Goal: Information Seeking & Learning: Learn about a topic

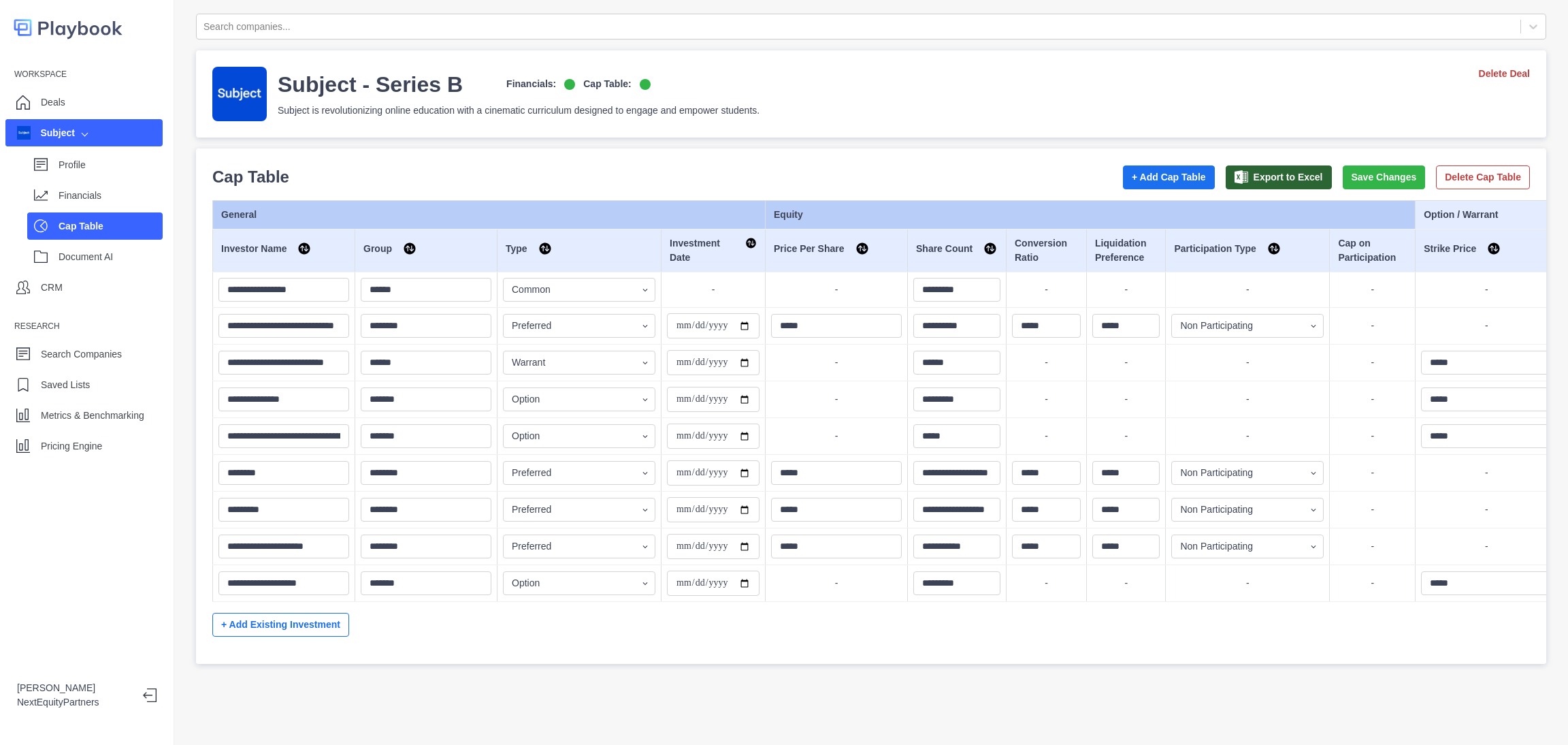
select select "SHARE_HOLDER_TYPE_COMMON"
select select "SHARE_HOLDER_TYPE_WARRANT"
select select "SHARE_HOLDER_TYPE_OPTION"
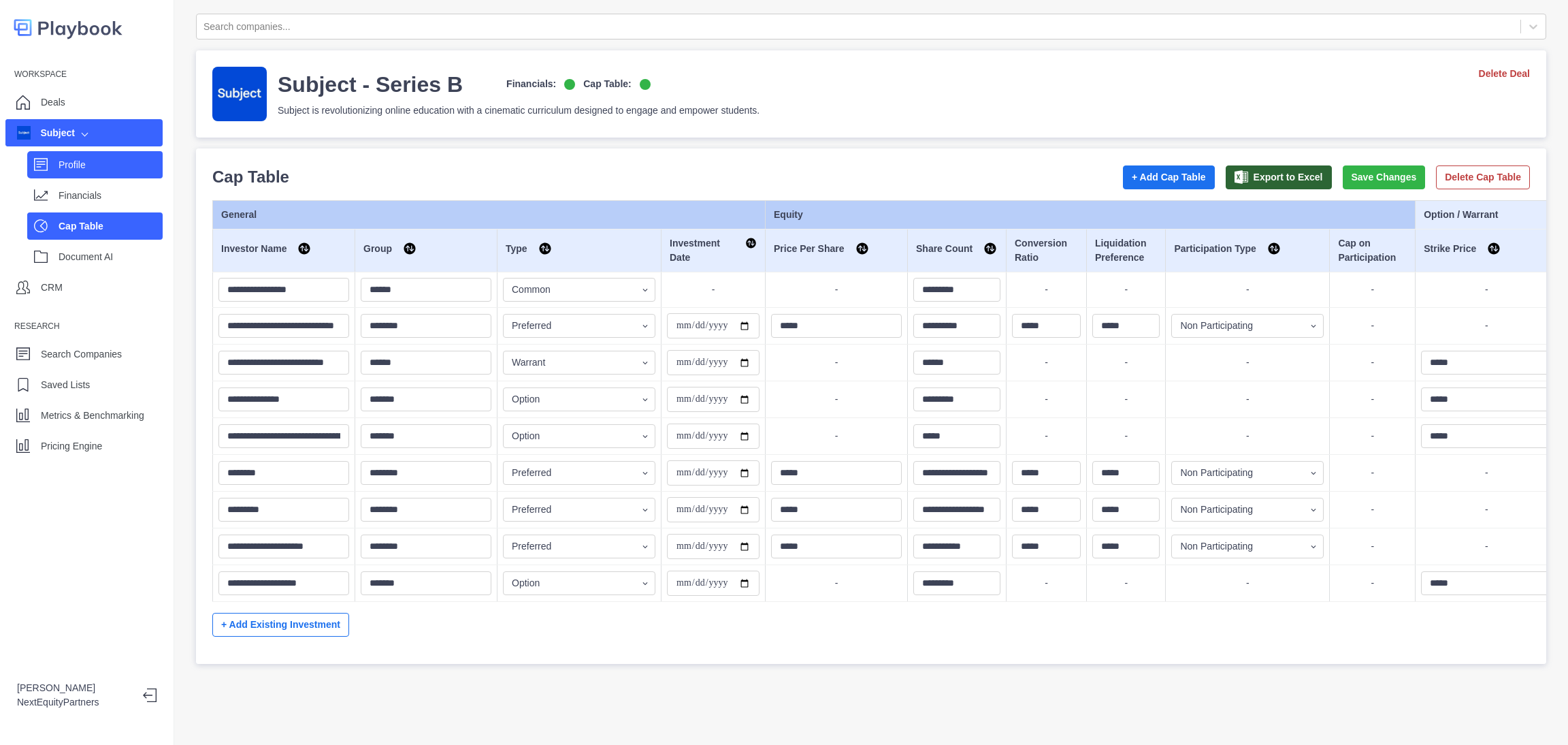
click at [105, 168] on p "Profile" at bounding box center [110, 165] width 104 height 14
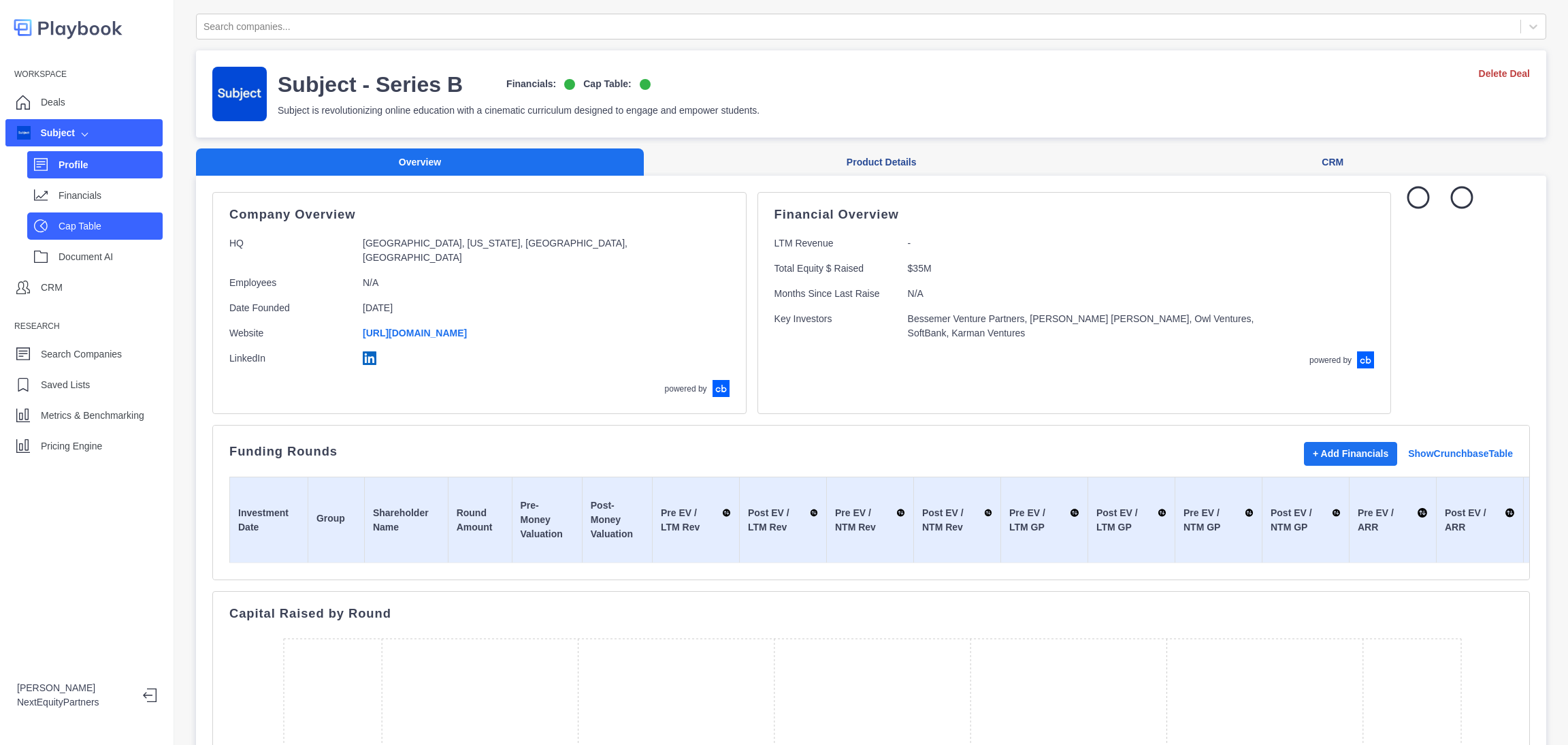
click at [45, 216] on div "Cap Table" at bounding box center [95, 226] width 136 height 28
select select "SHARE_HOLDER_TYPE_COMMON"
select select "SHARE_HOLDER_TYPE_WARRANT"
select select "SHARE_HOLDER_TYPE_OPTION"
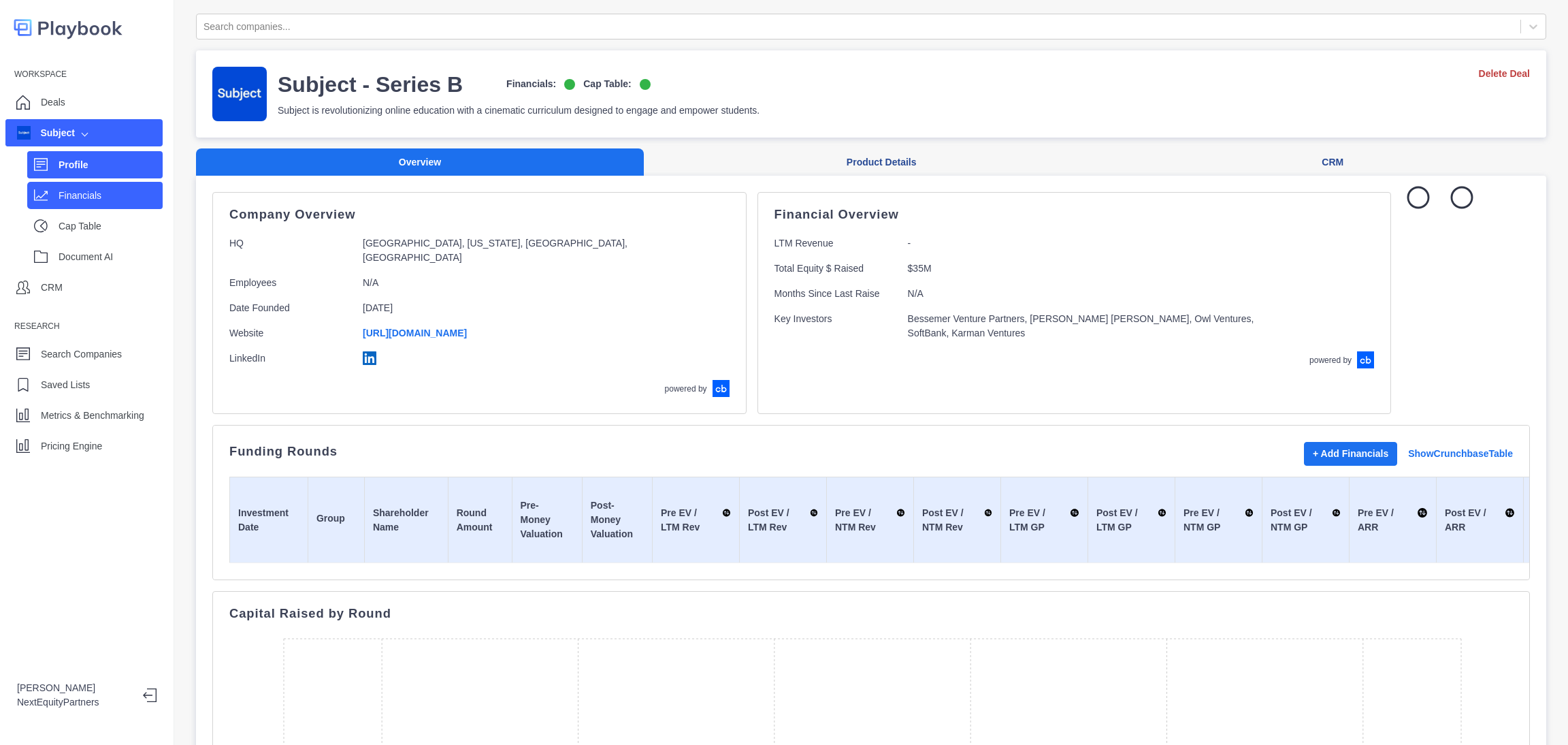
select select "SHARE_HOLDER_TYPE_OPTION"
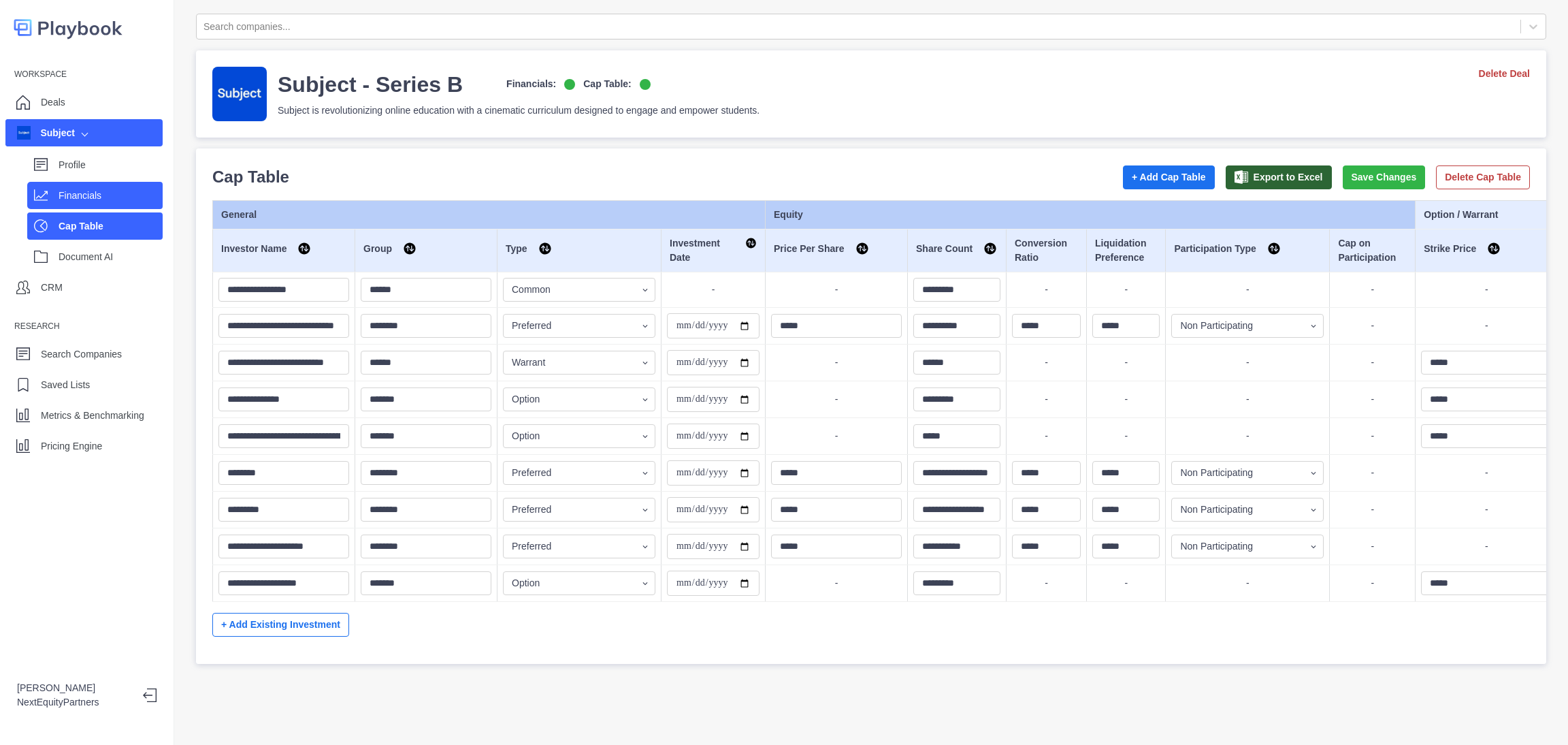
click at [59, 189] on p "Financials" at bounding box center [110, 195] width 104 height 14
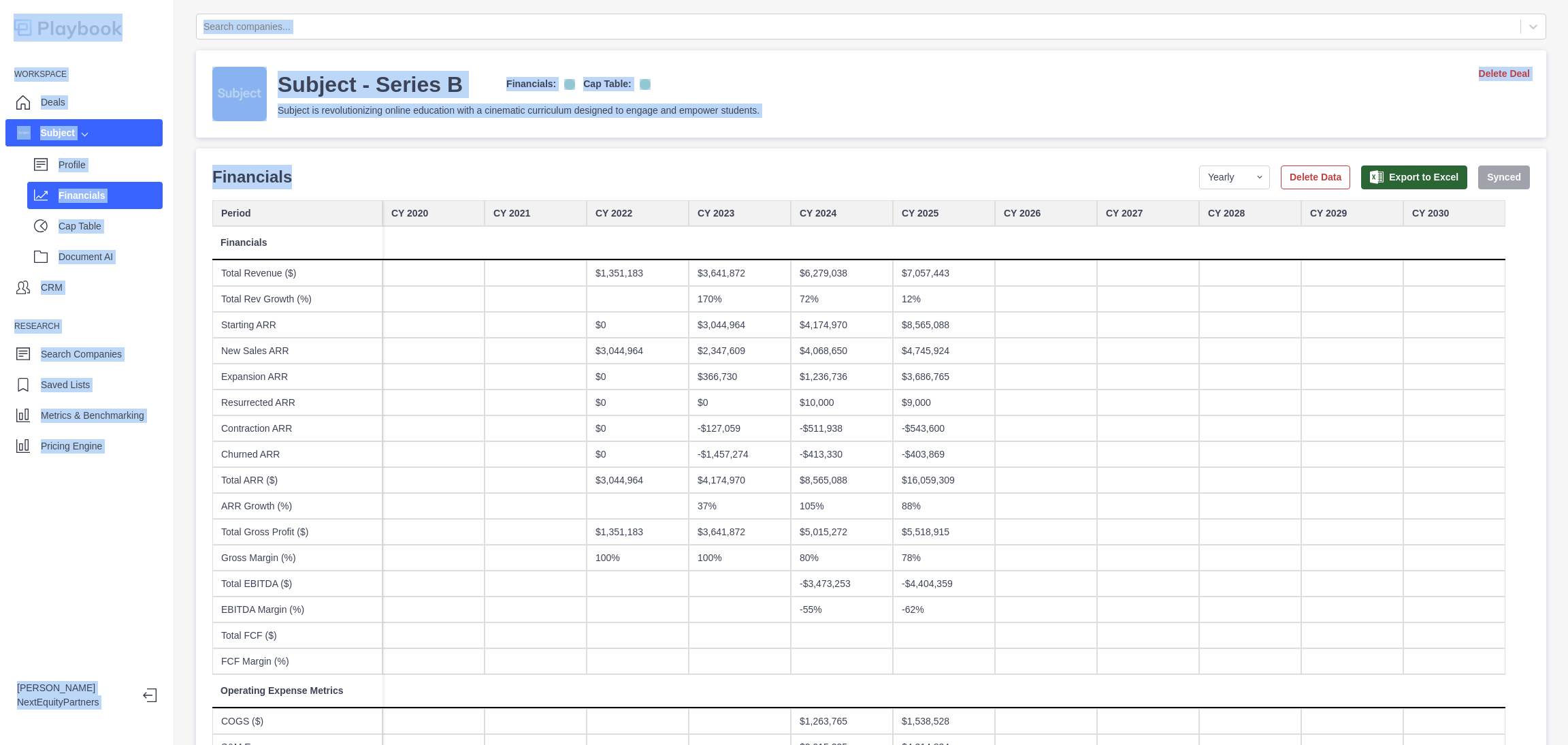
drag, startPoint x: 309, startPoint y: 161, endPoint x: 960, endPoint y: 693, distance: 840.7
click at [960, 693] on div at bounding box center [943, 691] width 102 height 34
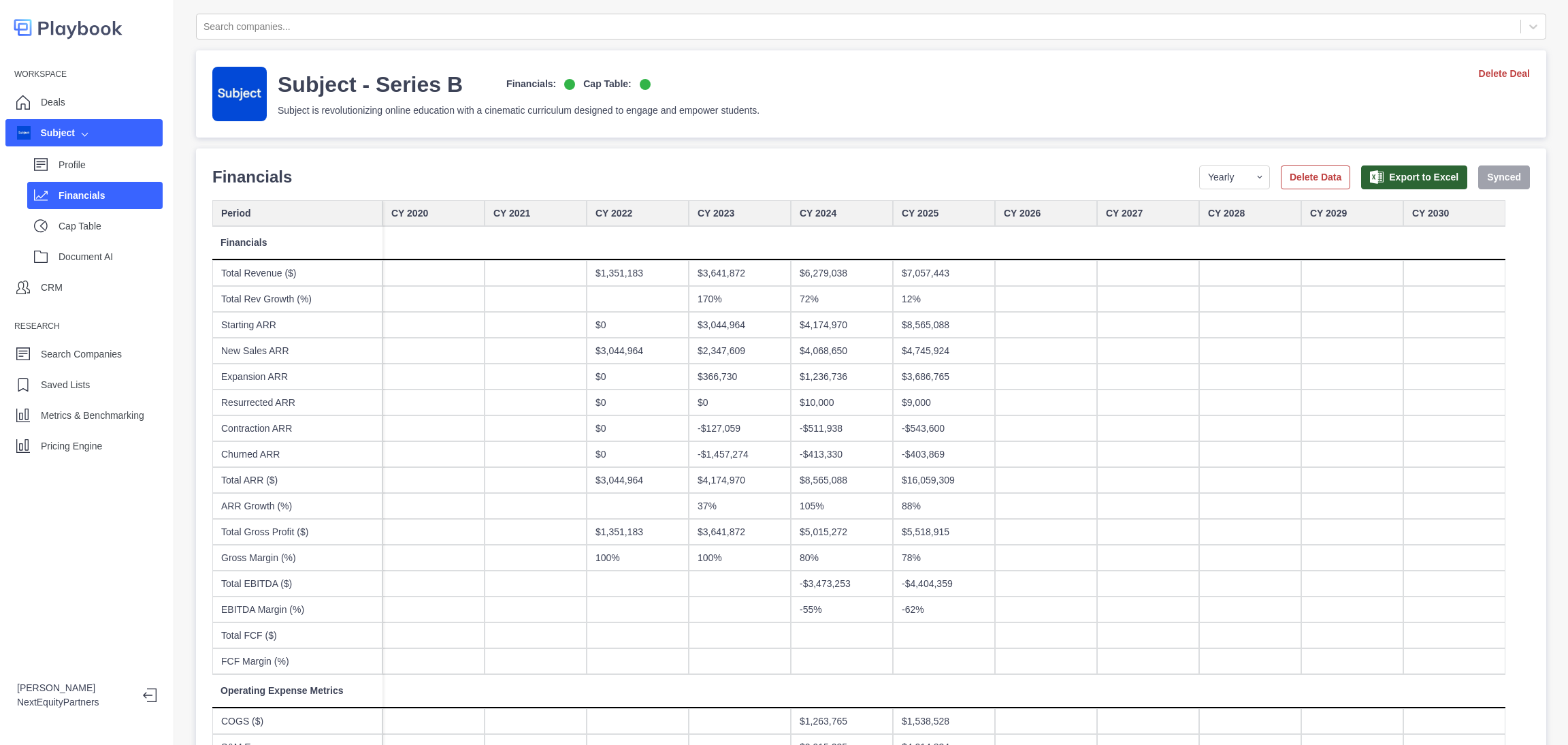
click at [1211, 186] on select "Yearly Quarterly Monthly NTM LTM" at bounding box center [1234, 177] width 71 height 24
click at [1116, 476] on div at bounding box center [1147, 479] width 102 height 26
click at [915, 480] on div "$16,059,309" at bounding box center [943, 479] width 102 height 26
click at [1090, 392] on div at bounding box center [1045, 402] width 102 height 26
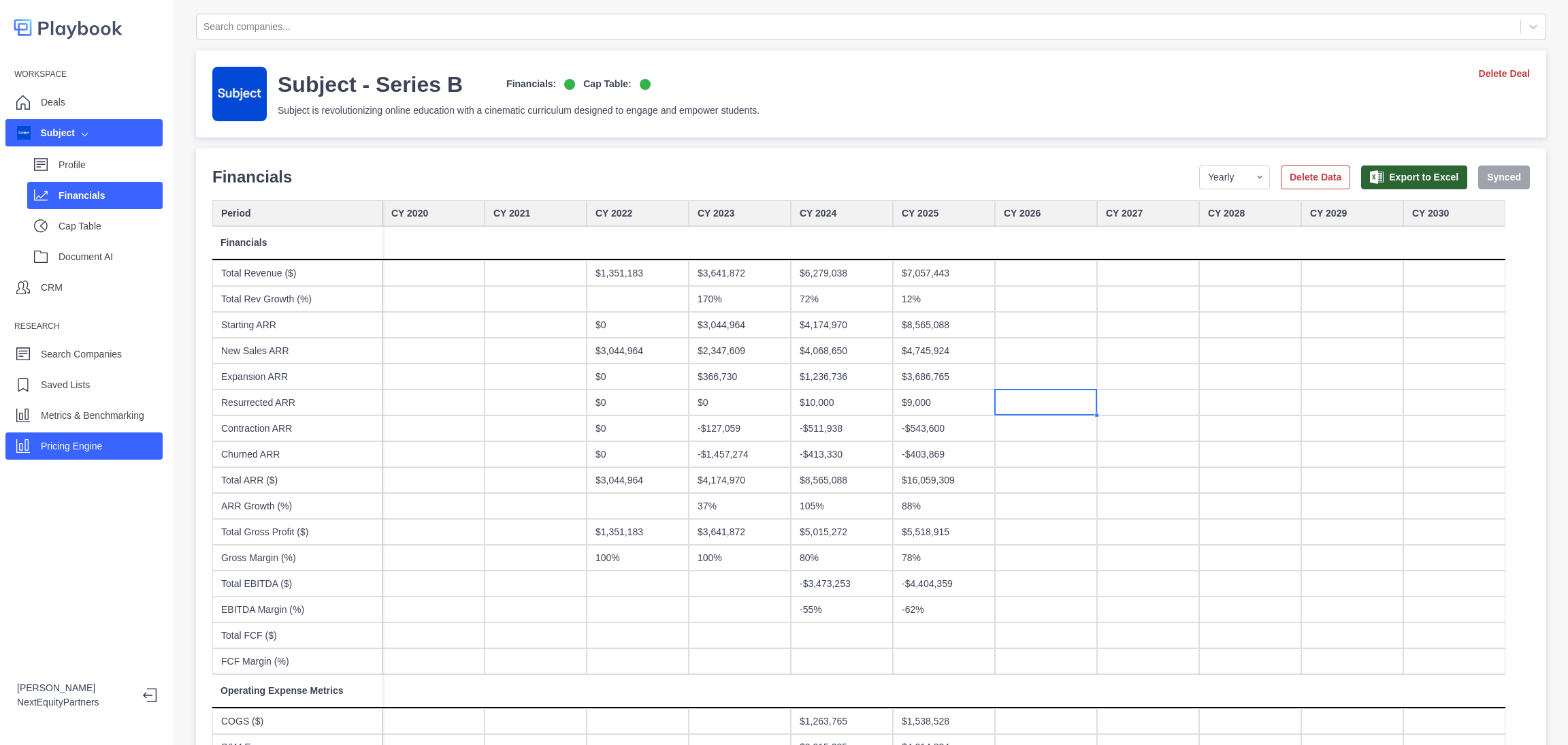
click at [105, 453] on div "Pricing Engine" at bounding box center [83, 446] width 157 height 28
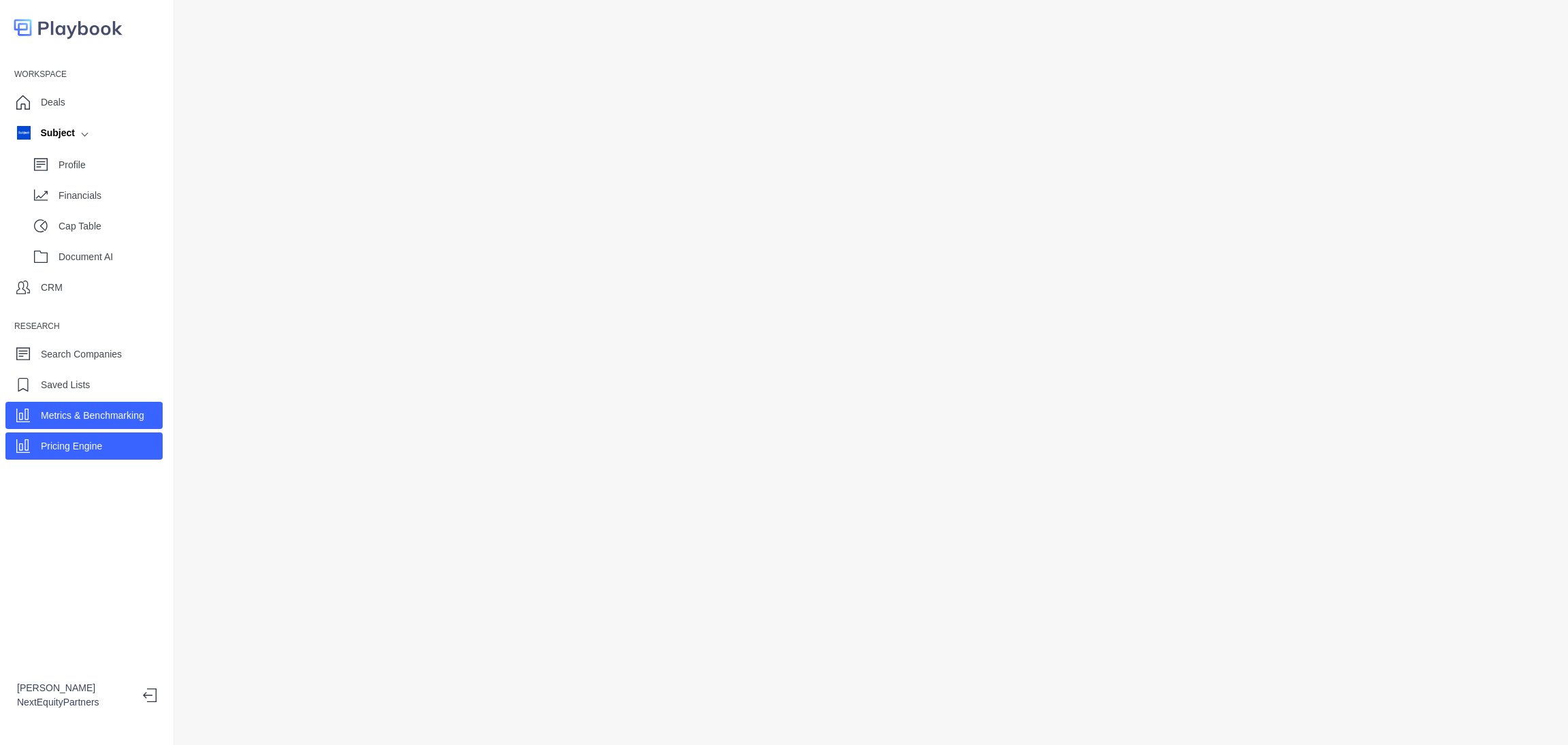
click at [121, 405] on div "Metrics & Benchmarking" at bounding box center [92, 415] width 104 height 20
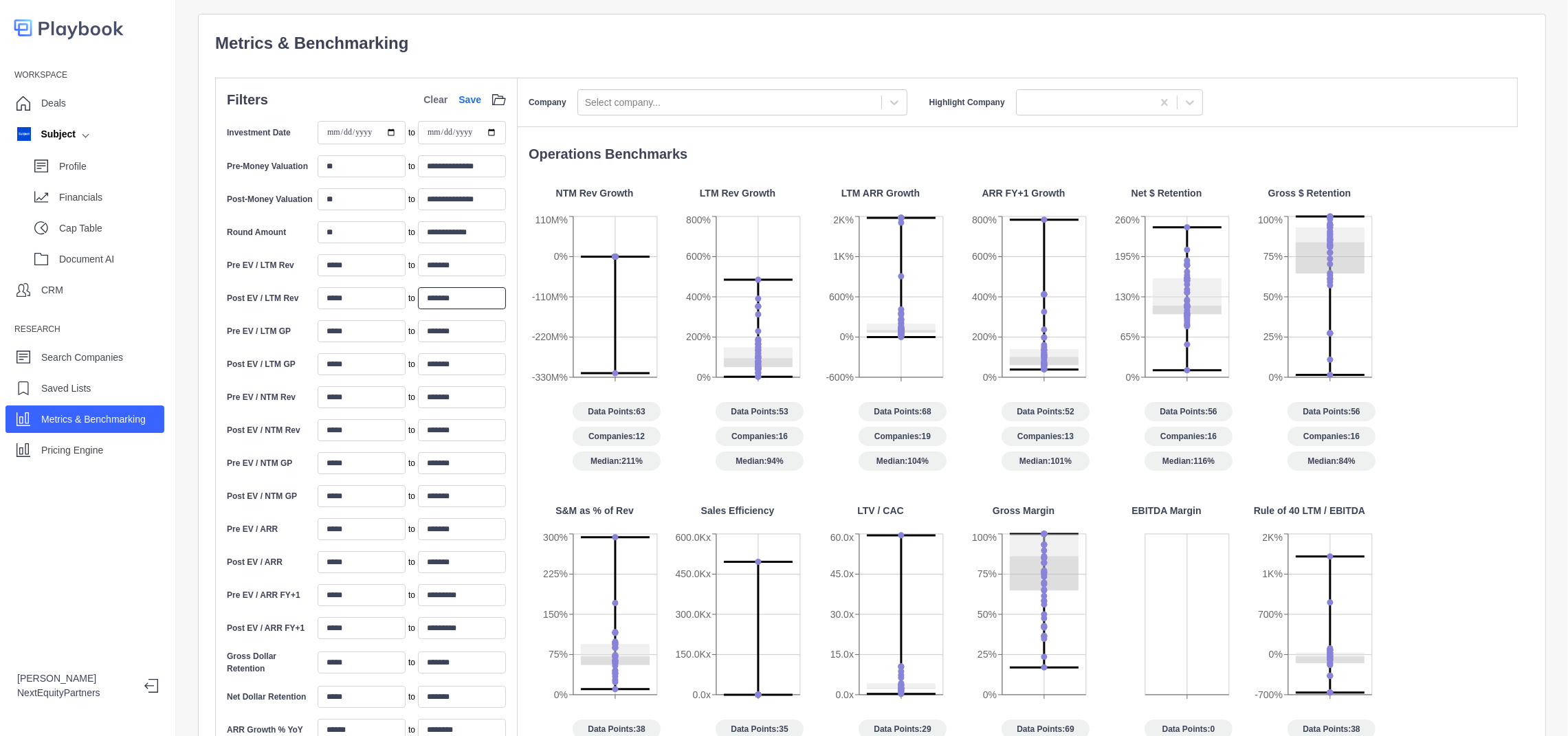
click at [449, 305] on input "*******" at bounding box center [462, 299] width 88 height 22
click at [548, 245] on icon "-330M% -220M% -110M% 0% 110M%" at bounding box center [594, 307] width 132 height 188
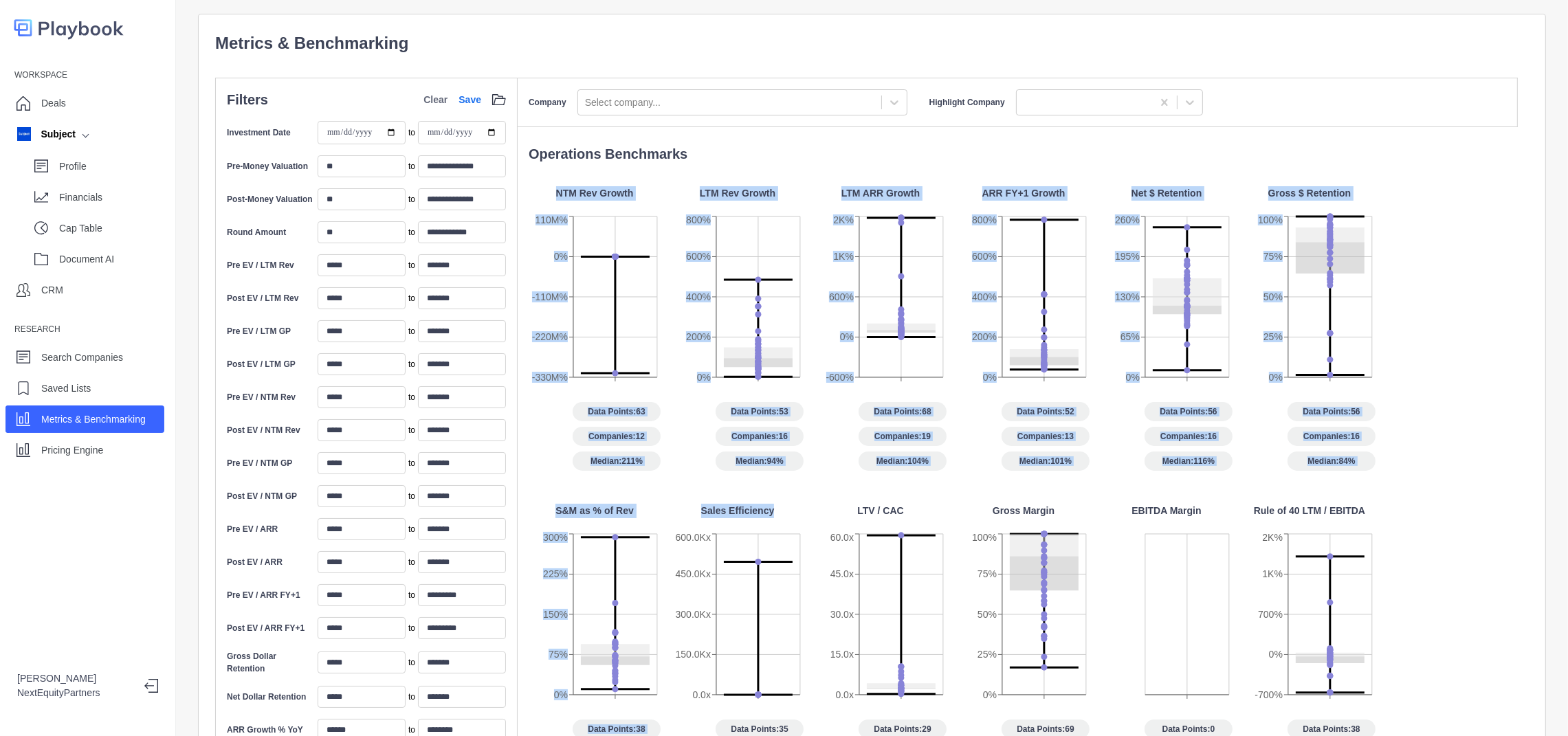
drag, startPoint x: 550, startPoint y: 178, endPoint x: 802, endPoint y: 511, distance: 417.6
click at [802, 511] on div "Operations Benchmarks NTM Rev Growth -330M% -220M% -110M% 0% 110M% Data Points:…" at bounding box center [1018, 583] width 1001 height 879
click at [802, 511] on div "Sales Efficiency" at bounding box center [737, 511] width 132 height 14
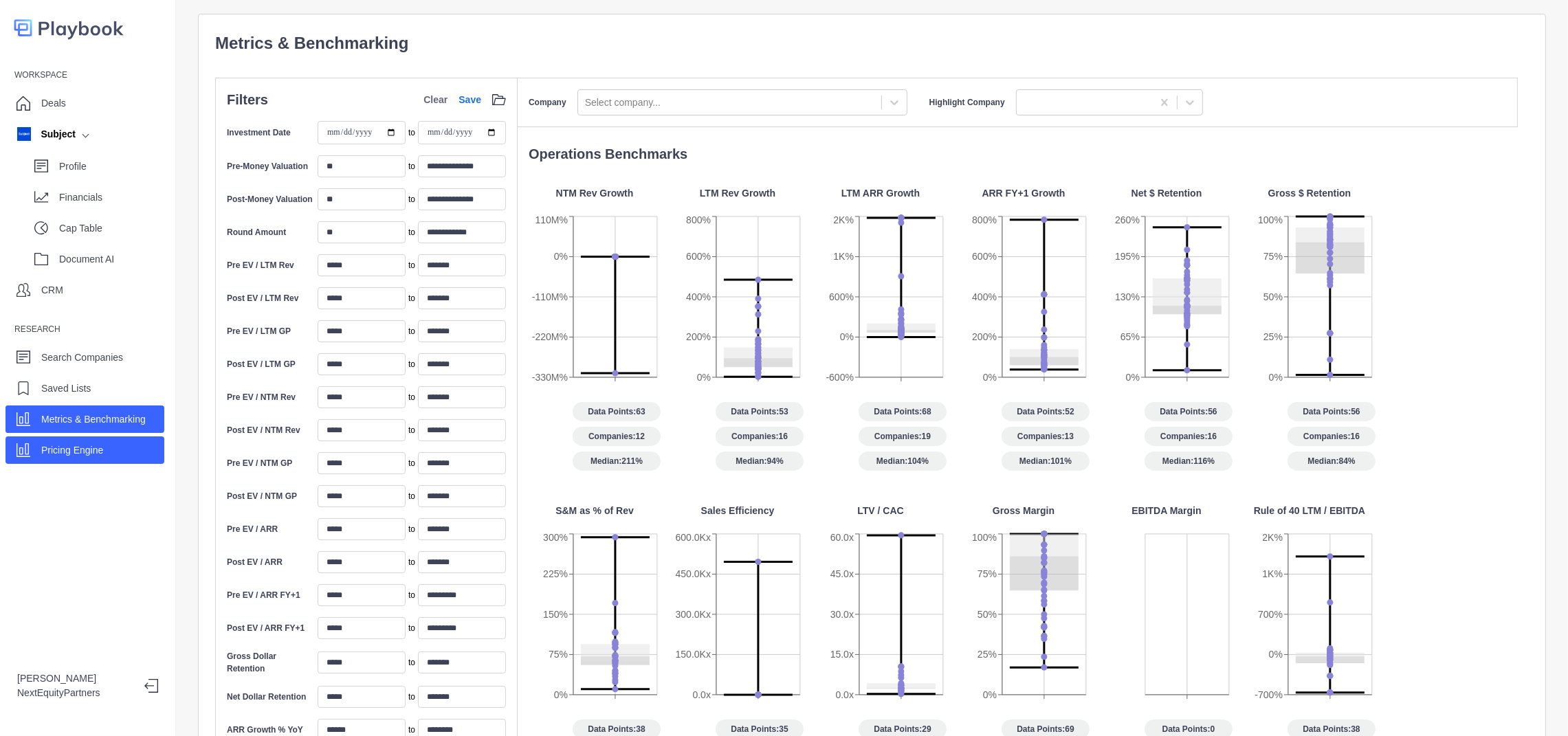
click at [46, 455] on p "Pricing Engine" at bounding box center [72, 451] width 62 height 14
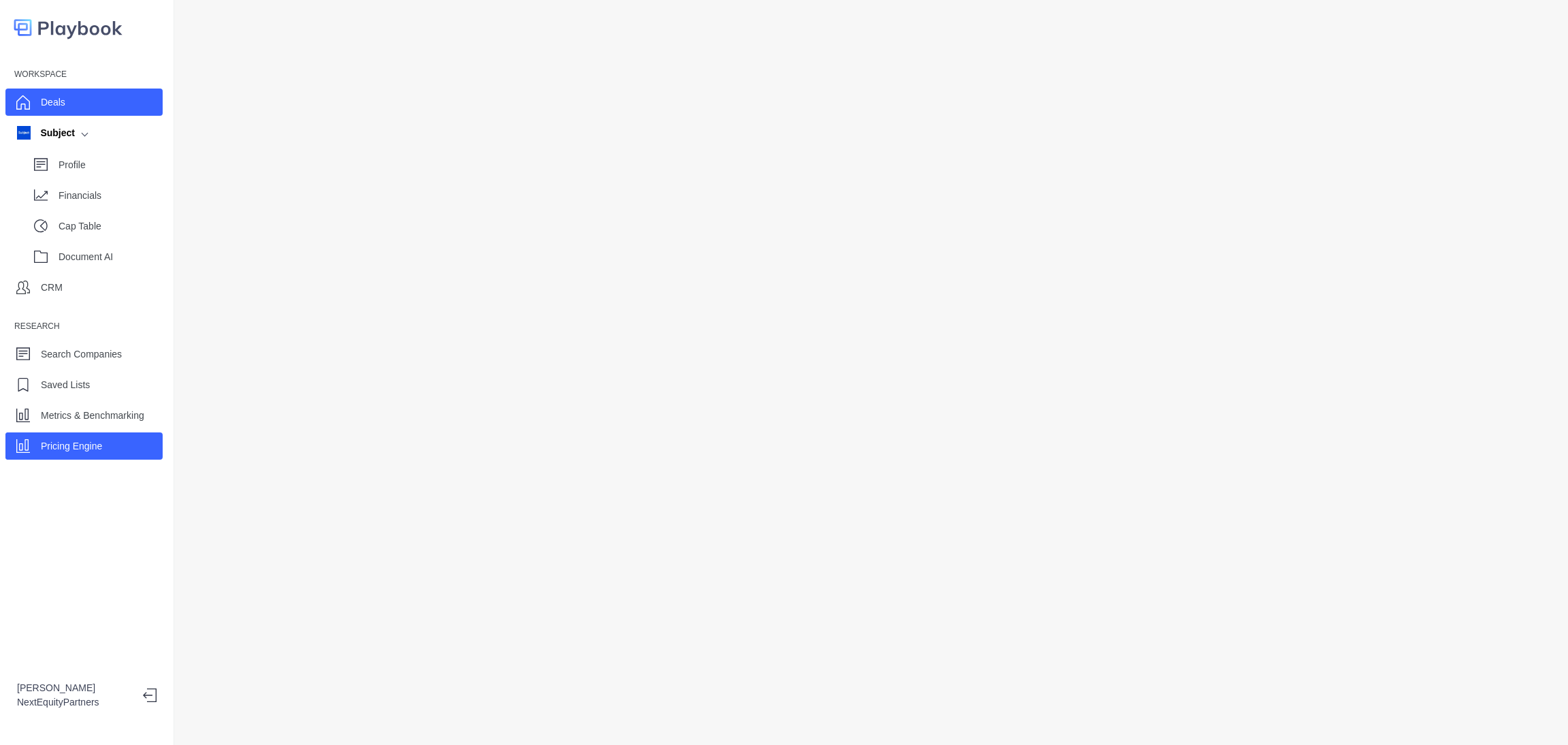
click at [54, 99] on p "Deals" at bounding box center [53, 102] width 25 height 14
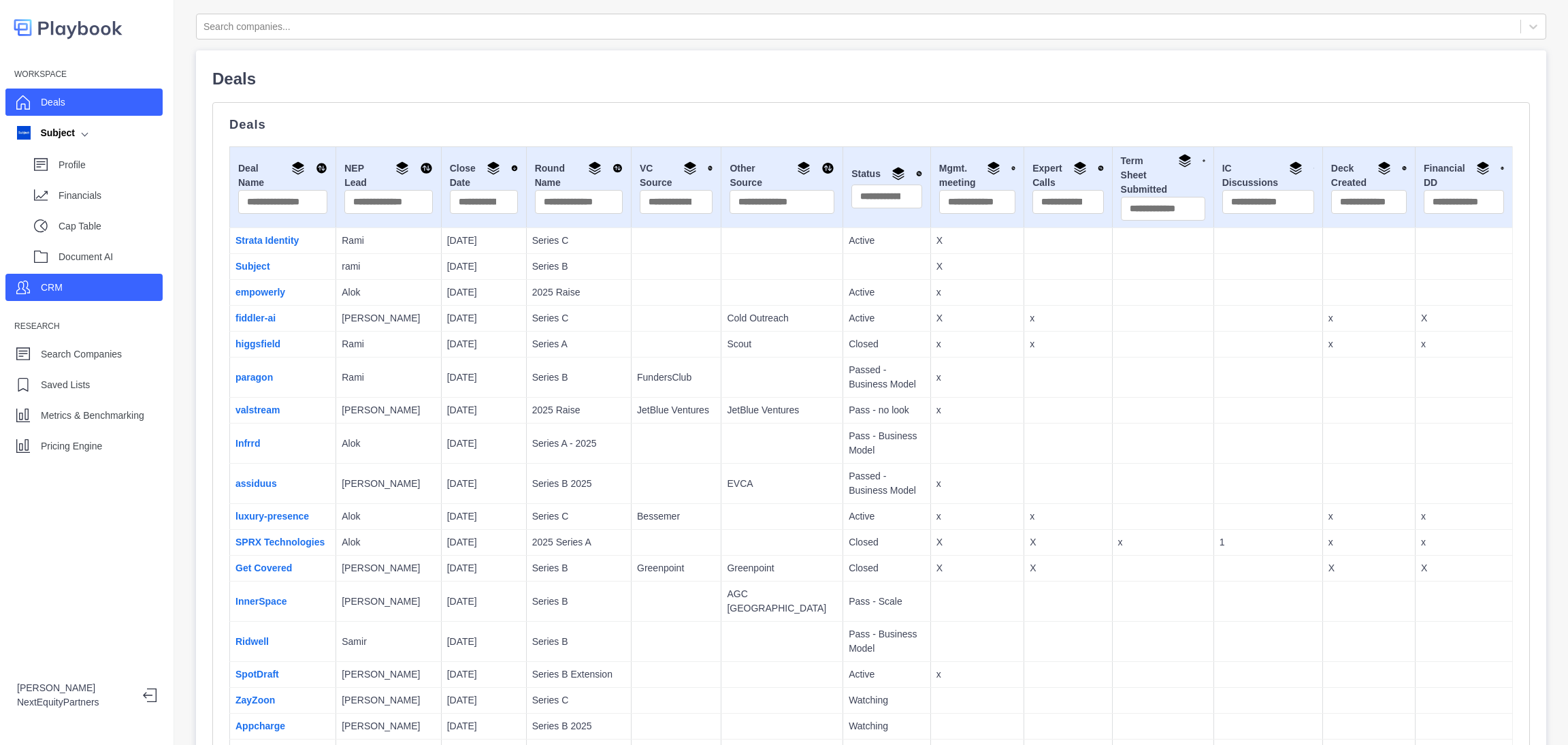
click at [83, 294] on div "CRM" at bounding box center [83, 287] width 157 height 28
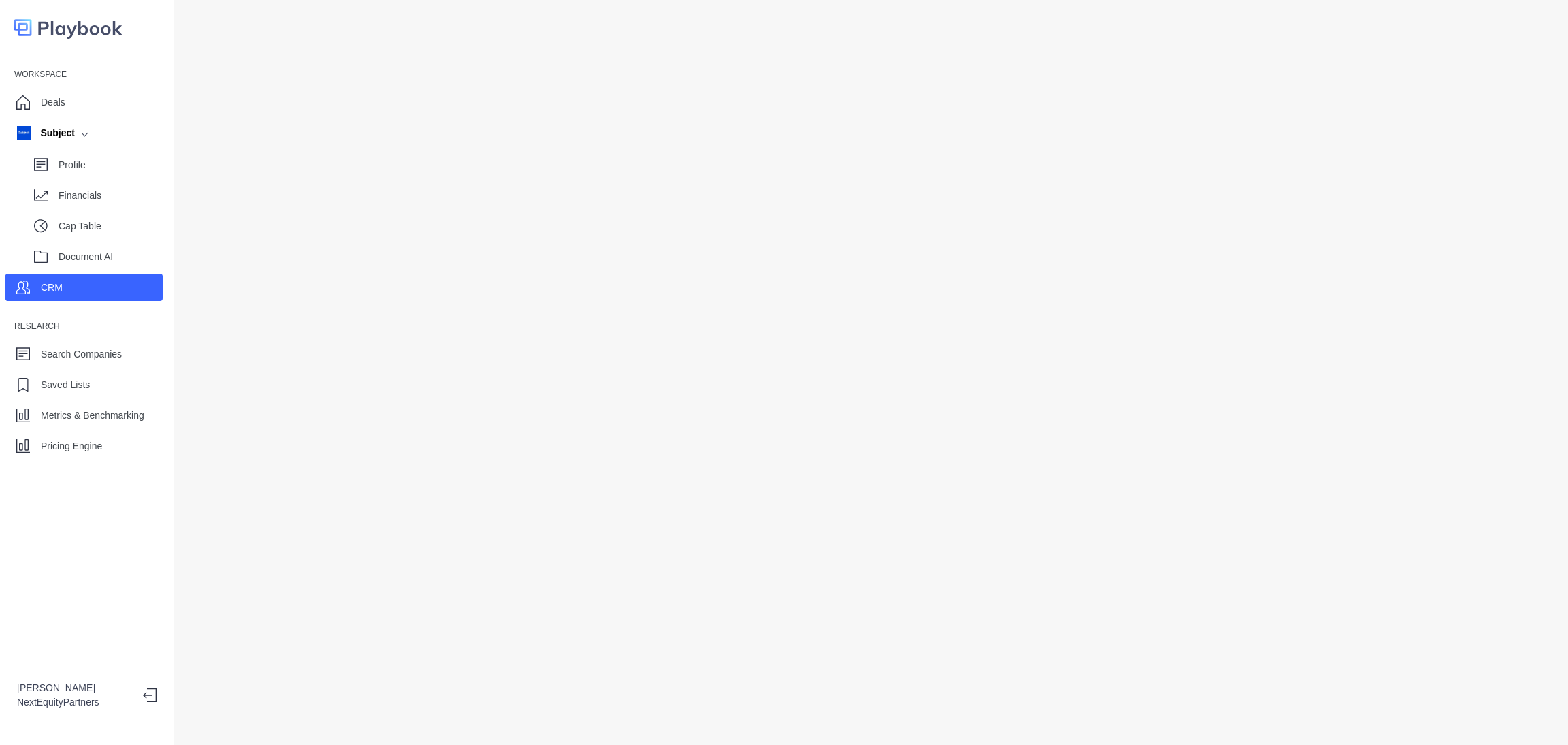
drag, startPoint x: 193, startPoint y: 46, endPoint x: 1040, endPoint y: 729, distance: 1088.1
click at [1040, 729] on div "Workspace Deals Subject Profile Financials Cap Table Document AI CRM Research S…" at bounding box center [784, 372] width 1568 height 745
click at [68, 164] on p "Profile" at bounding box center [110, 165] width 104 height 14
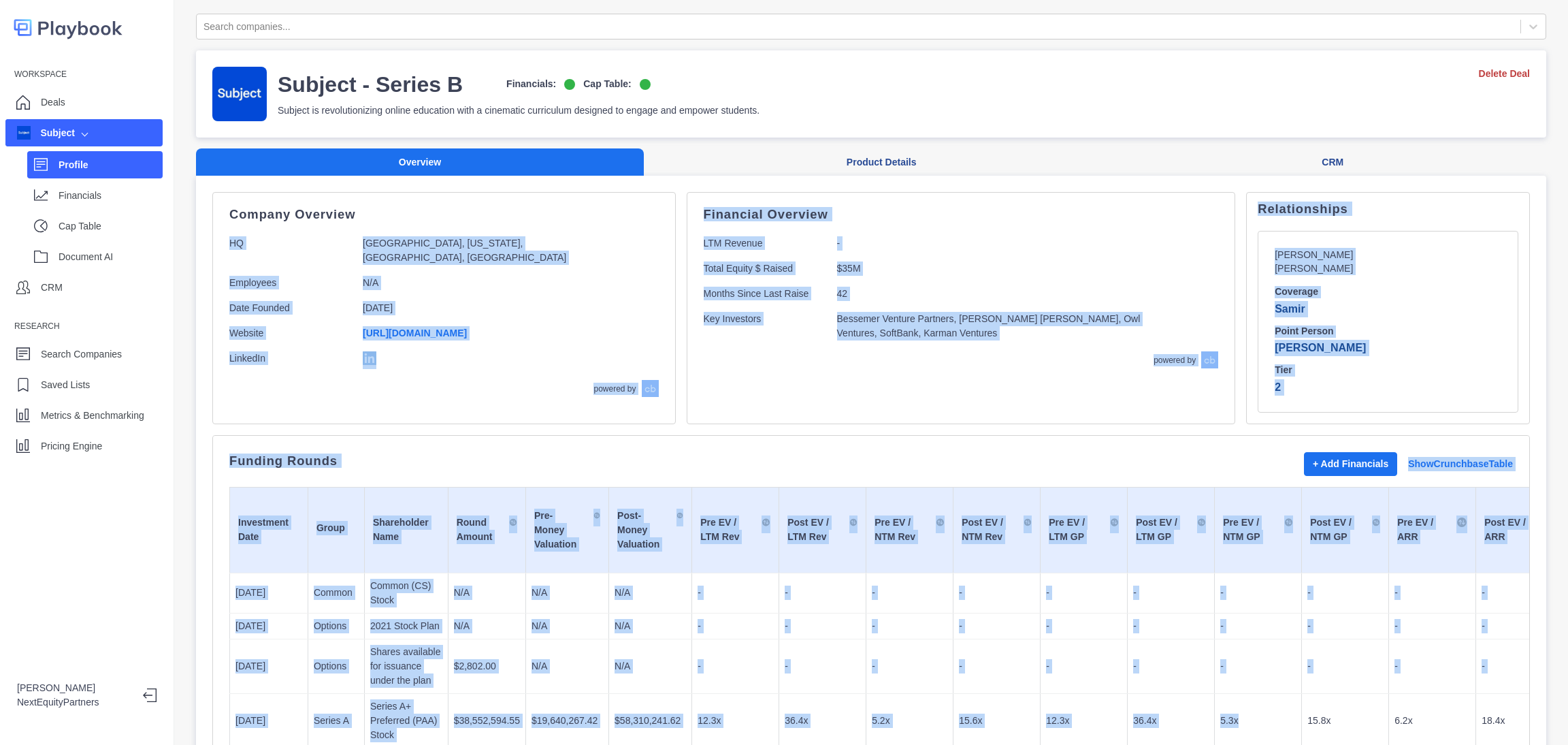
scroll to position [272, 0]
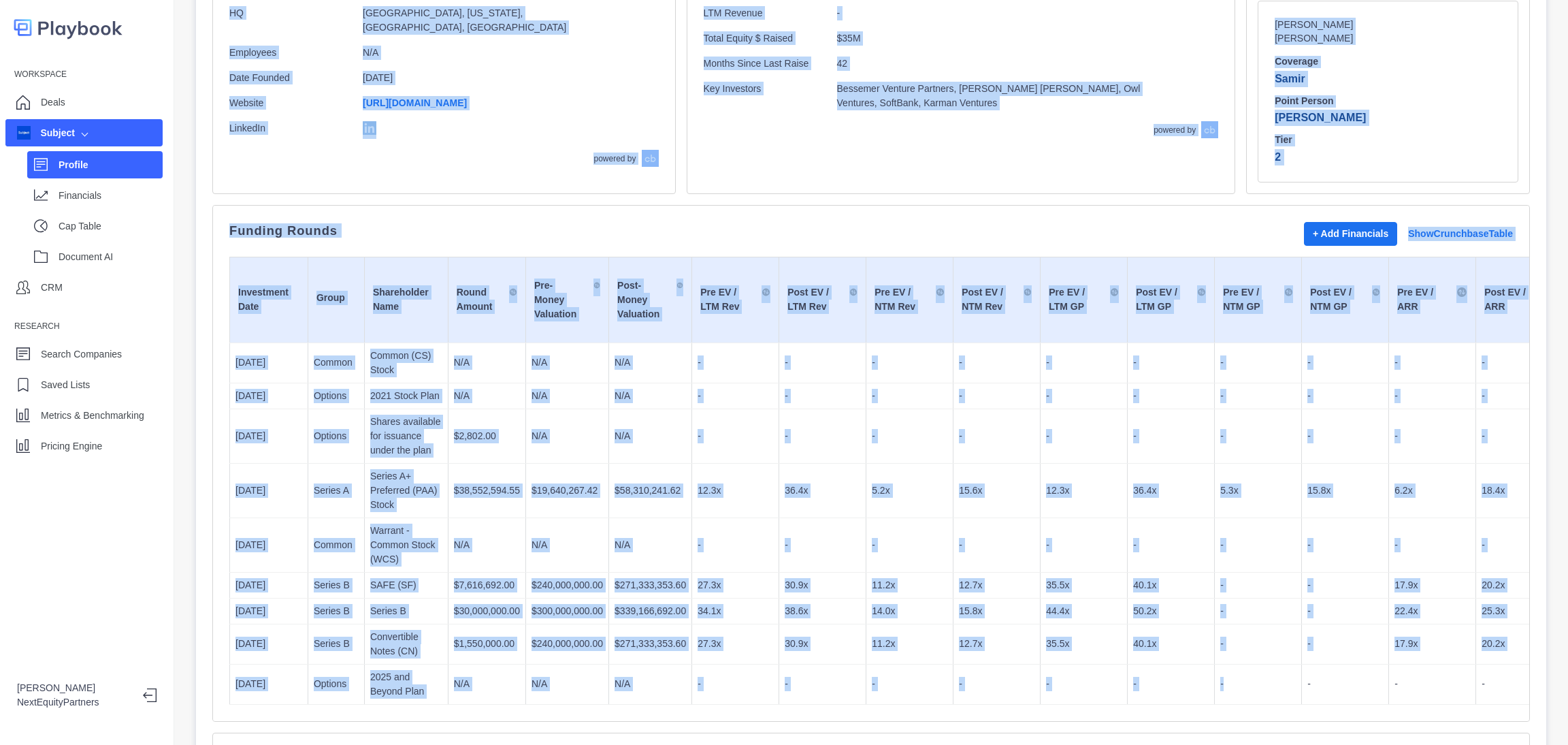
drag, startPoint x: 431, startPoint y: 229, endPoint x: 1239, endPoint y: 747, distance: 959.8
click at [1239, 744] on html "Workspace Deals Subject Profile Financials Cap Table Document AI CRM Research S…" at bounding box center [784, 372] width 1568 height 745
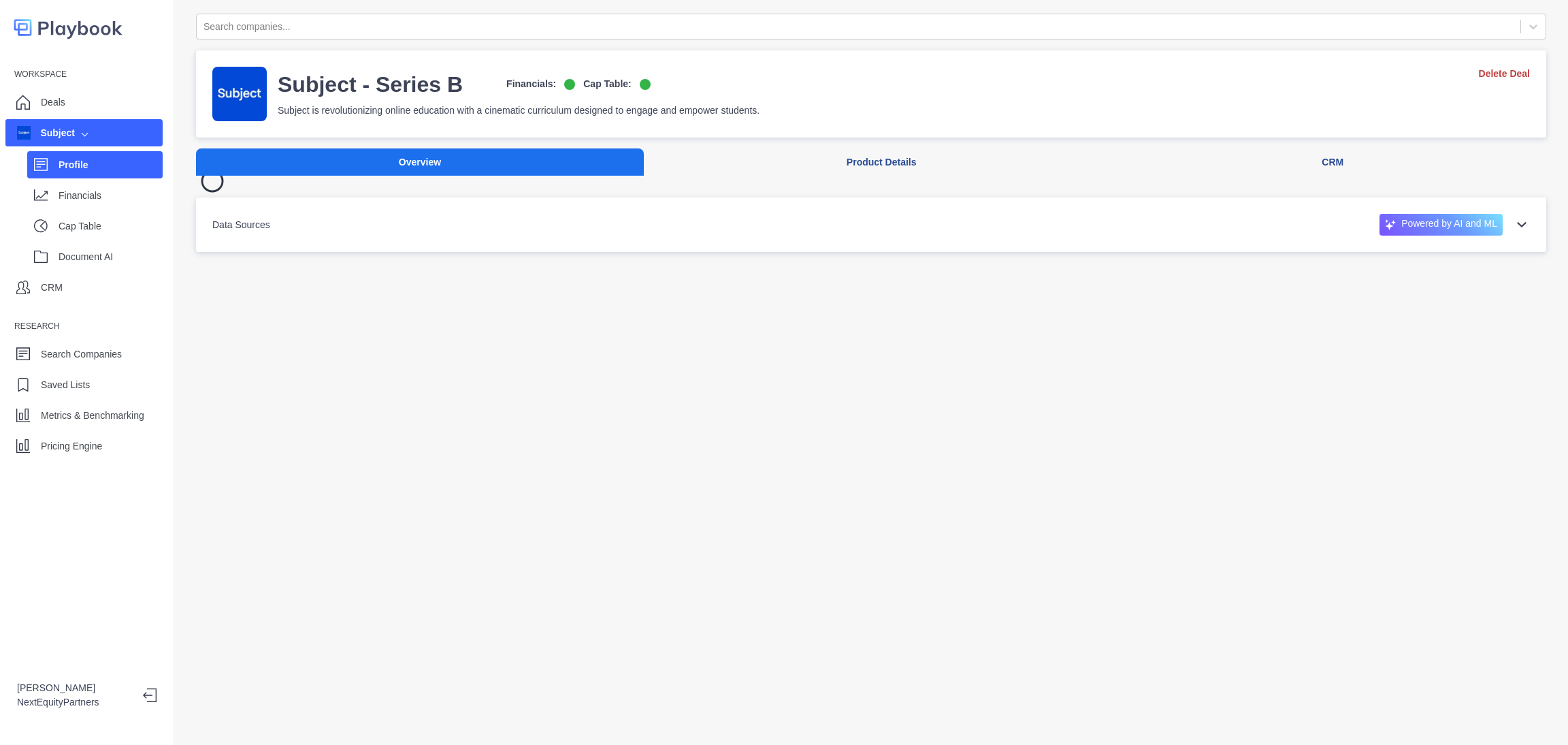
scroll to position [0, 0]
click at [1067, 524] on div "Search companies... Subject - Series B Financials: Cap Table: Subject is revolu…" at bounding box center [871, 372] width 1393 height 745
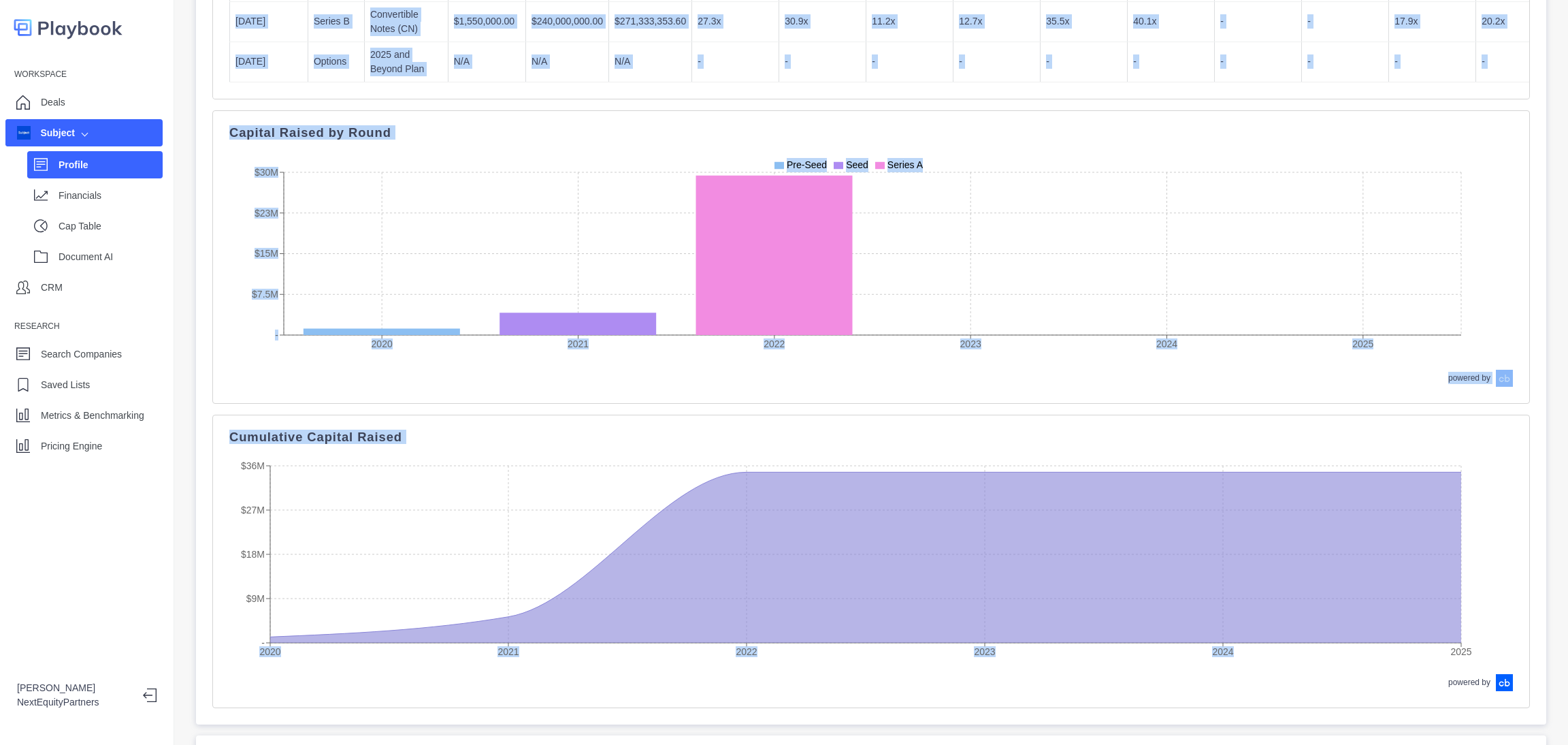
drag, startPoint x: 182, startPoint y: 13, endPoint x: 1259, endPoint y: 883, distance: 1384.5
click at [1259, 744] on html "Workspace Deals Subject Profile Financials Cap Table Document AI CRM Research S…" at bounding box center [784, 372] width 1568 height 745
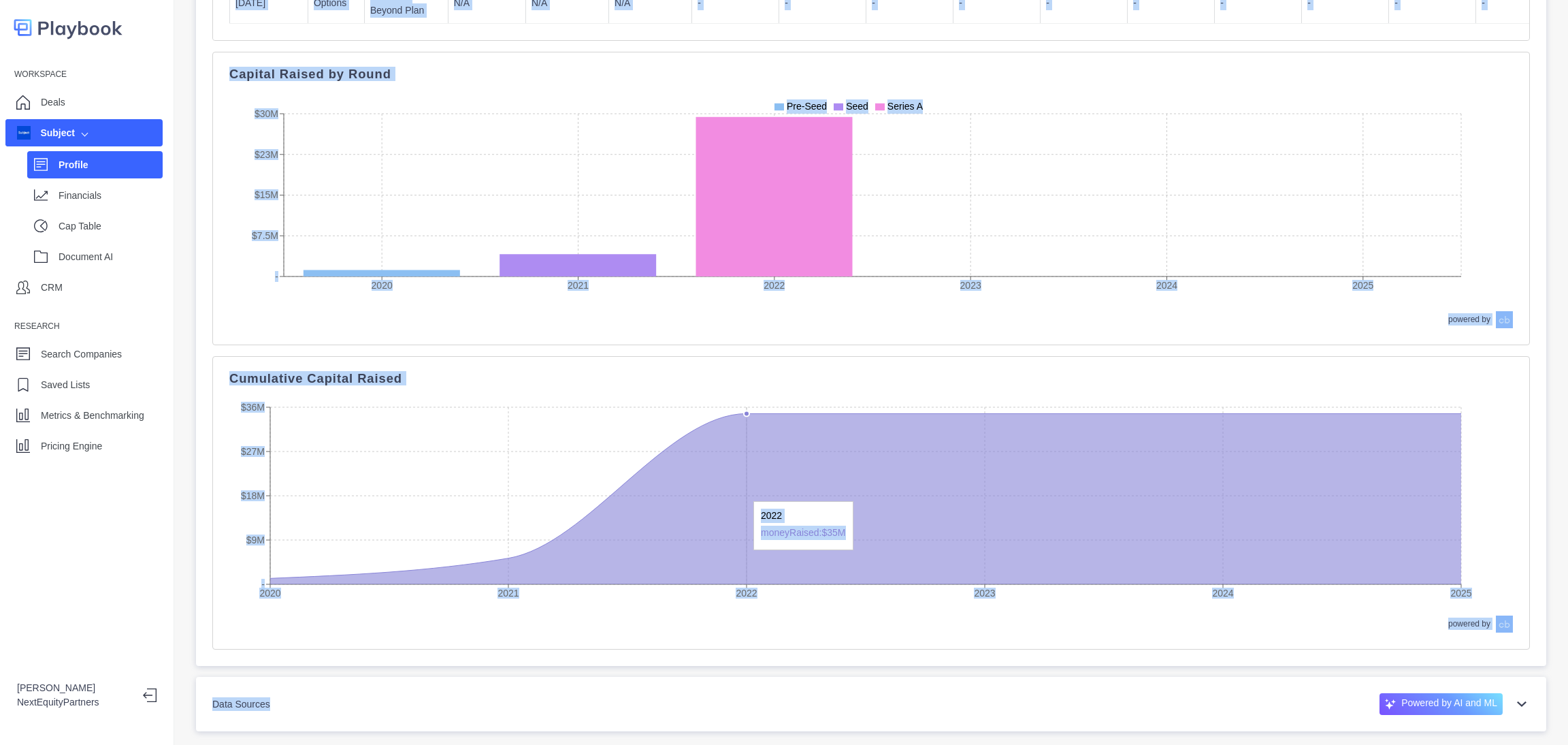
click at [841, 430] on icon at bounding box center [865, 498] width 1191 height 170
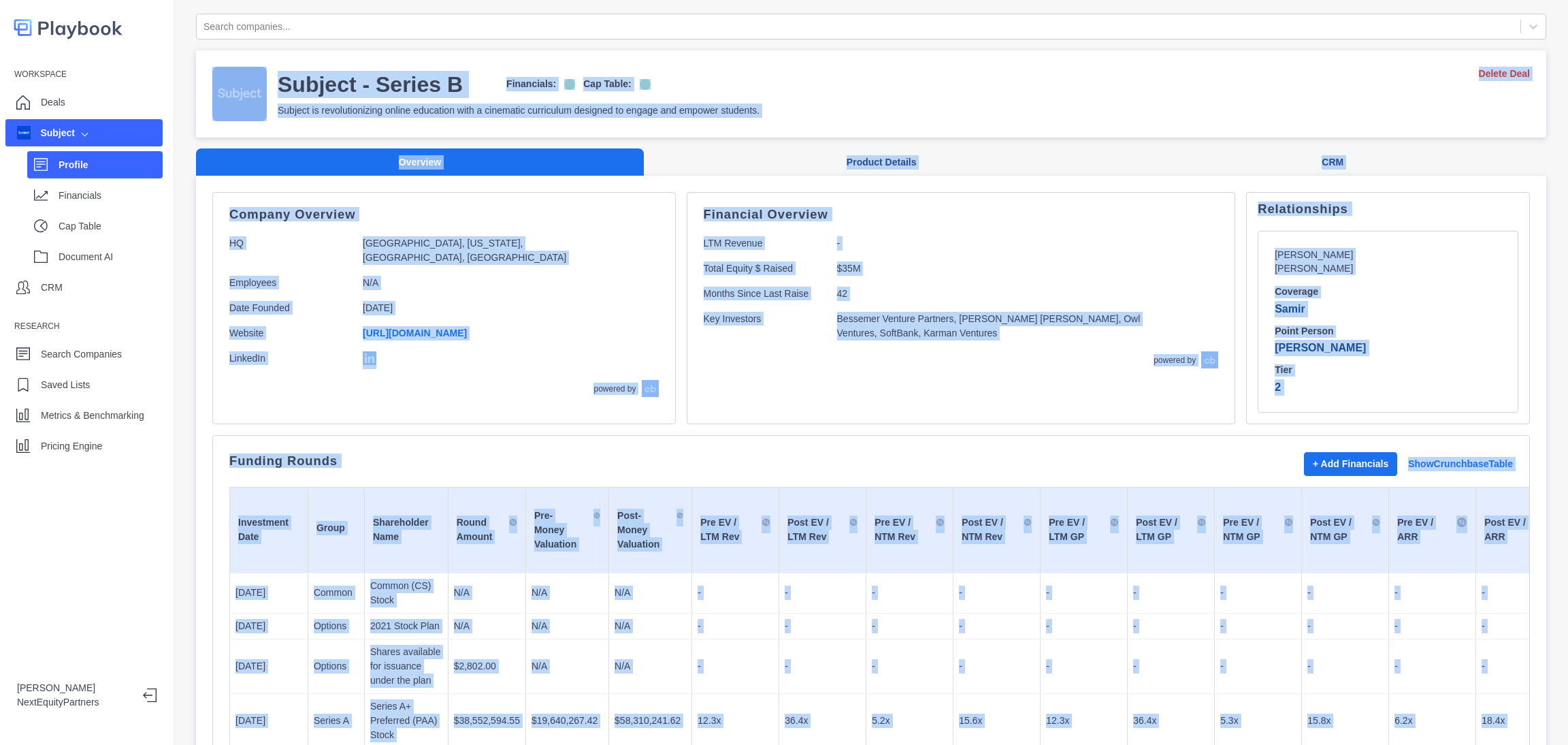
click at [835, 487] on td "Post EV / LTM Rev" at bounding box center [823, 529] width 87 height 86
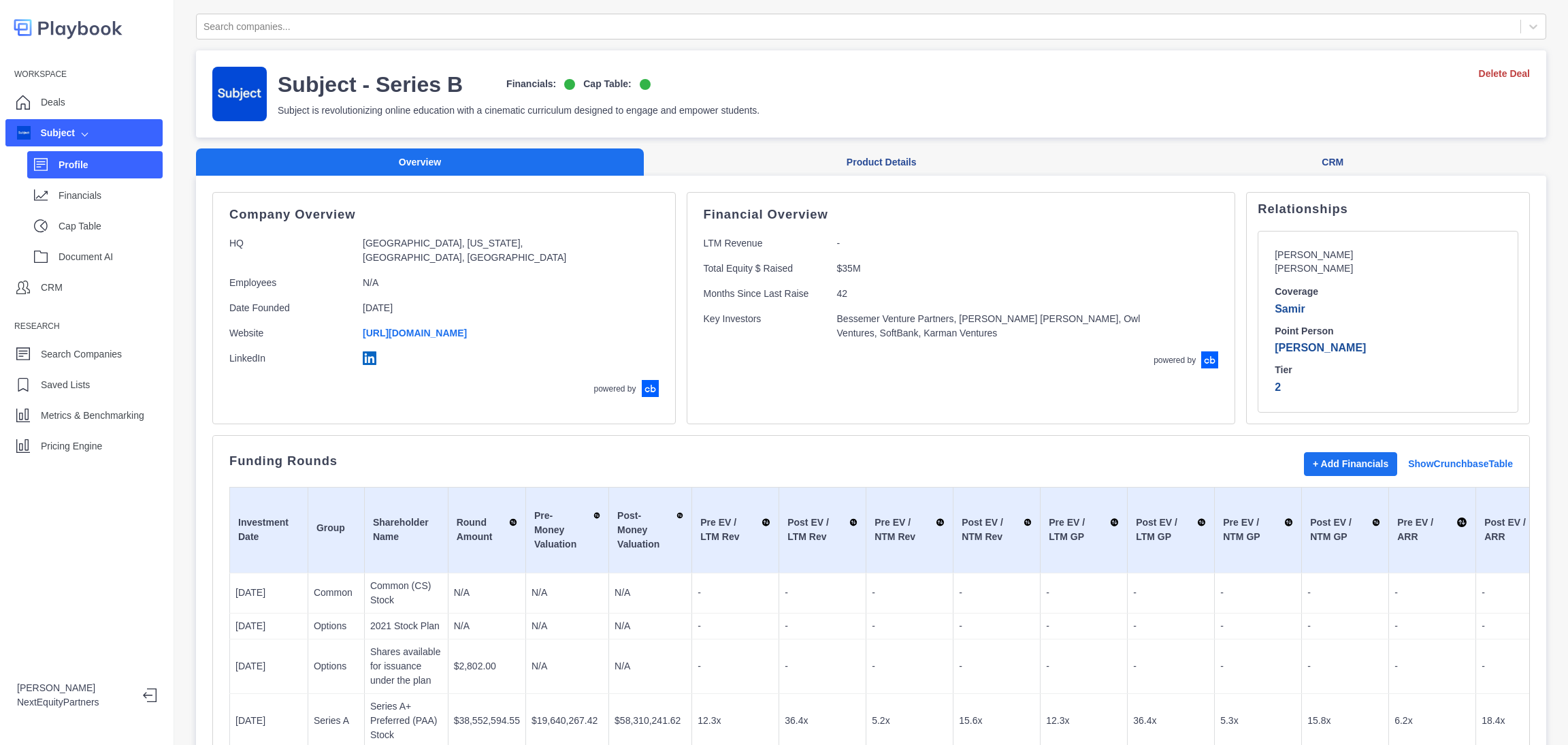
click at [75, 429] on div "Workspace Deals Subject Profile Financials Cap Table Document AI CRM Research S…" at bounding box center [87, 260] width 174 height 395
click at [79, 440] on p "Pricing Engine" at bounding box center [71, 447] width 61 height 14
